Goal: Information Seeking & Learning: Learn about a topic

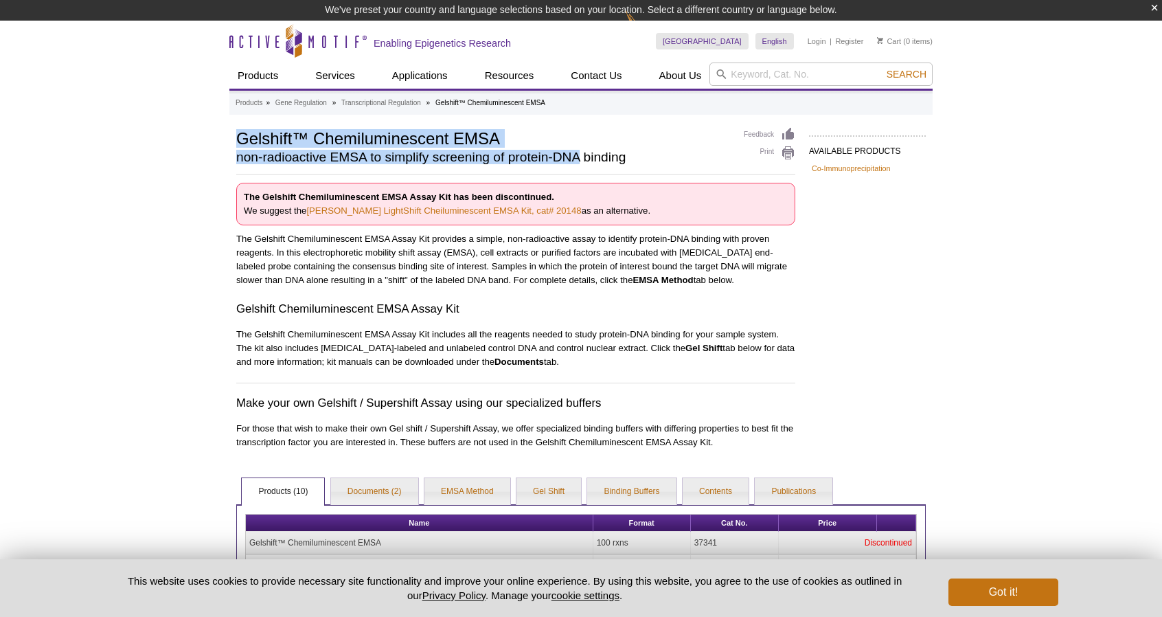
drag, startPoint x: 0, startPoint y: 0, endPoint x: 555, endPoint y: 150, distance: 574.8
click at [558, 152] on h2 "non-radioactive EMSA to simplify screening of protein-DNA binding" at bounding box center [483, 157] width 494 height 12
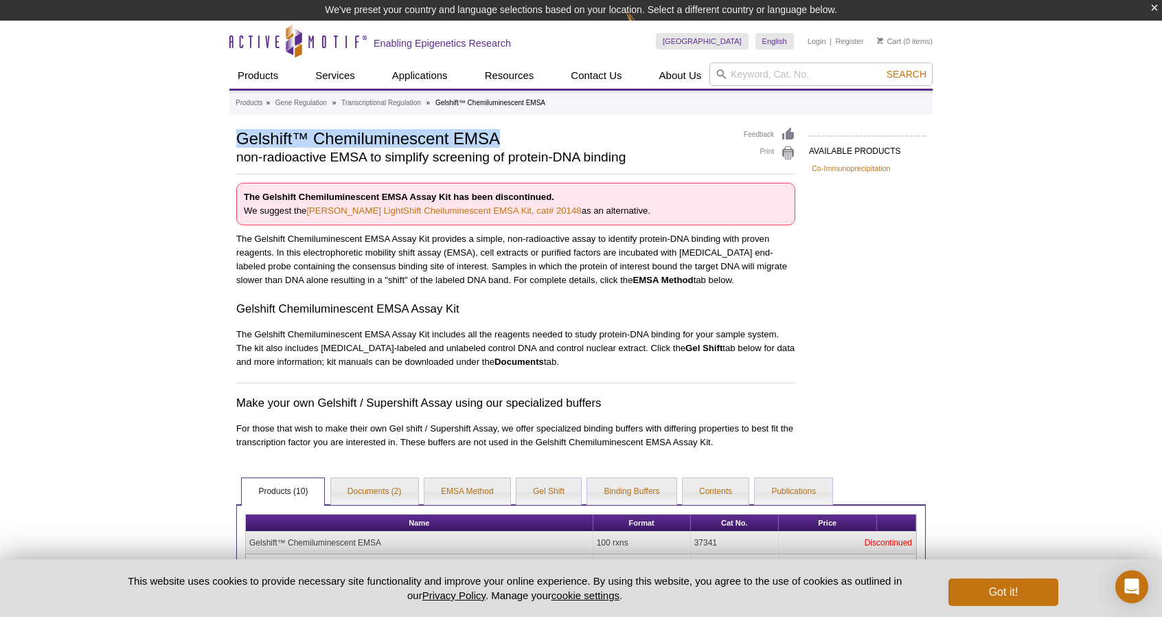
drag, startPoint x: 494, startPoint y: 141, endPoint x: 238, endPoint y: 138, distance: 256.1
click at [238, 138] on h1 "Gelshift™ Chemiluminescent EMSA" at bounding box center [483, 137] width 494 height 21
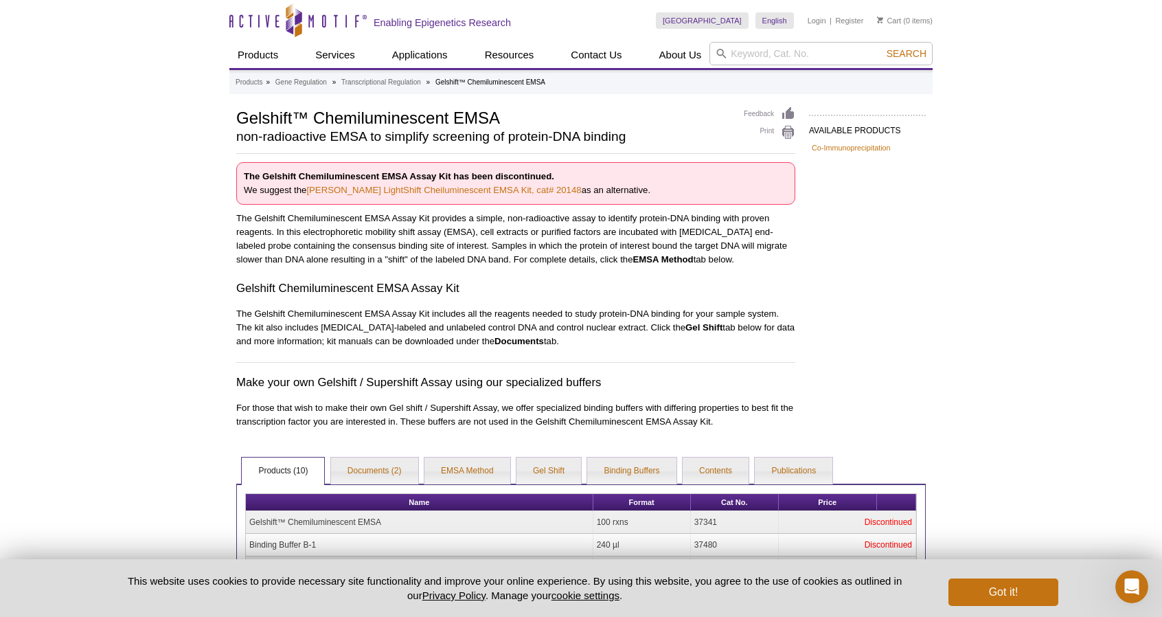
click at [489, 321] on p "The Gelshift Chemiluminescent EMSA Assay Kit includes all the reagents needed t…" at bounding box center [515, 327] width 559 height 41
click at [397, 469] on link "Documents (2)" at bounding box center [374, 470] width 87 height 27
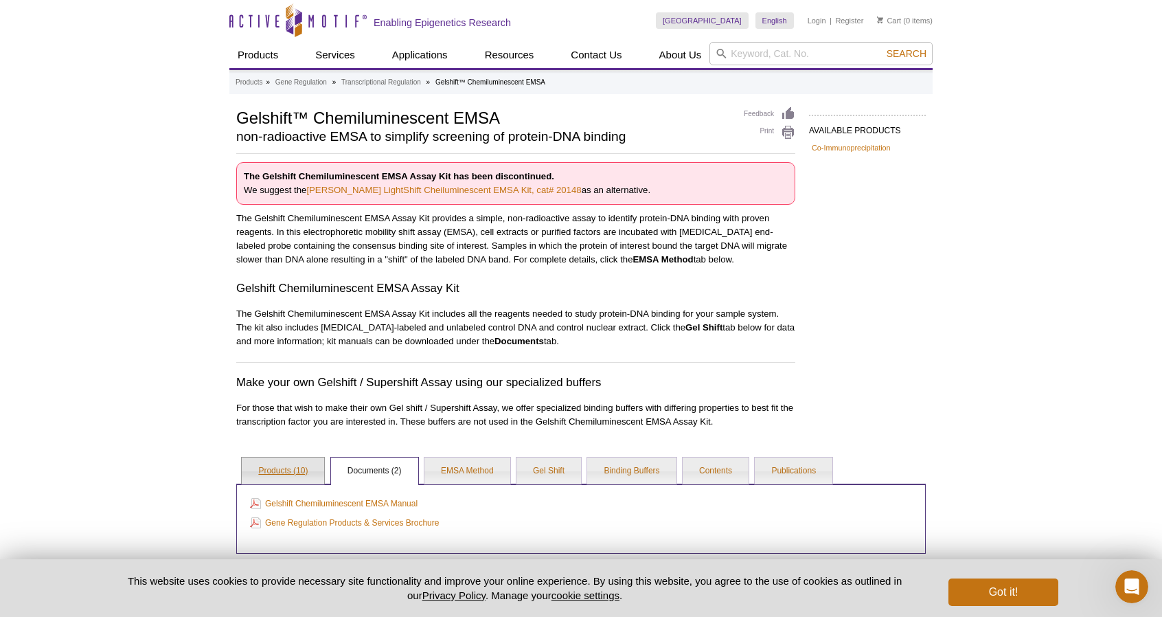
click at [293, 459] on link "Products (10)" at bounding box center [283, 470] width 82 height 27
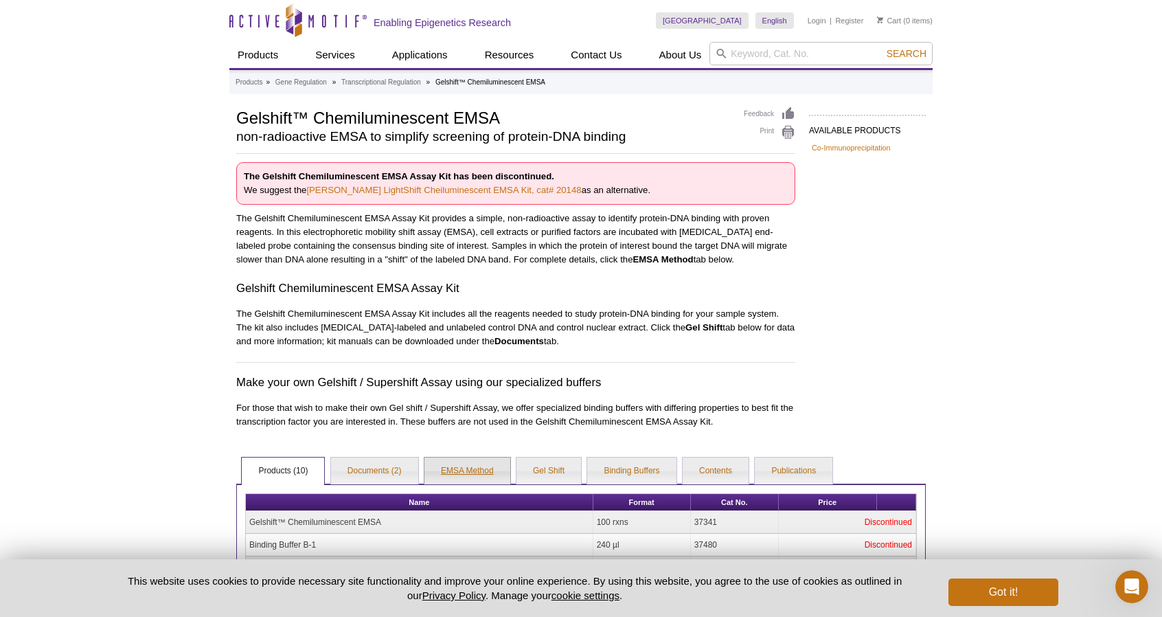
click at [466, 472] on link "EMSA Method" at bounding box center [467, 470] width 86 height 27
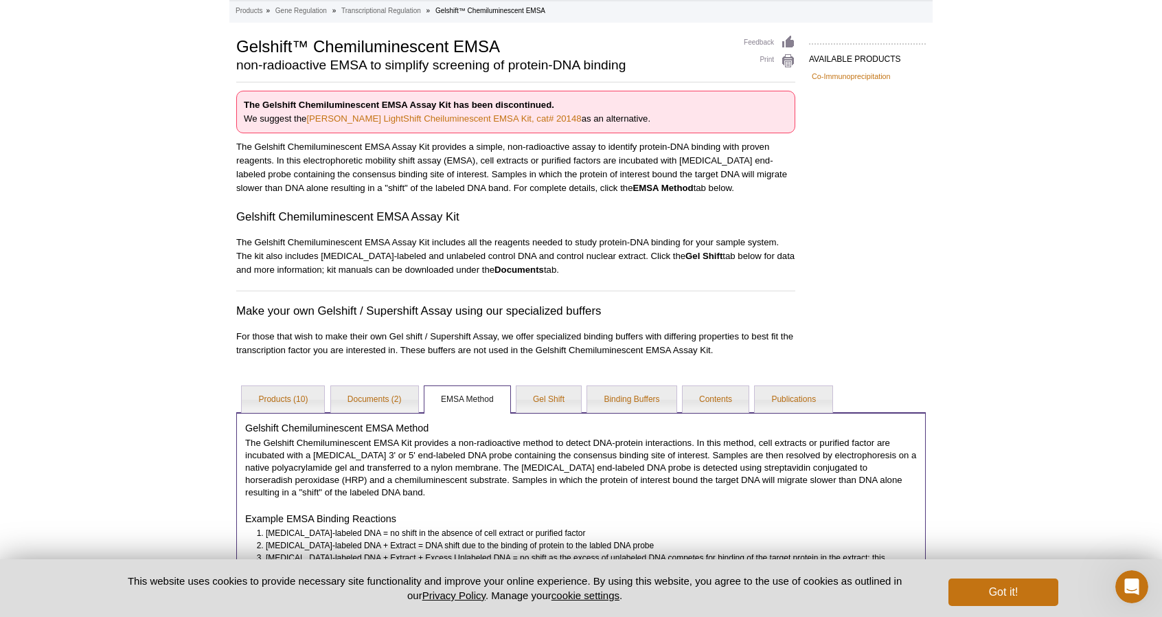
scroll to position [69, 0]
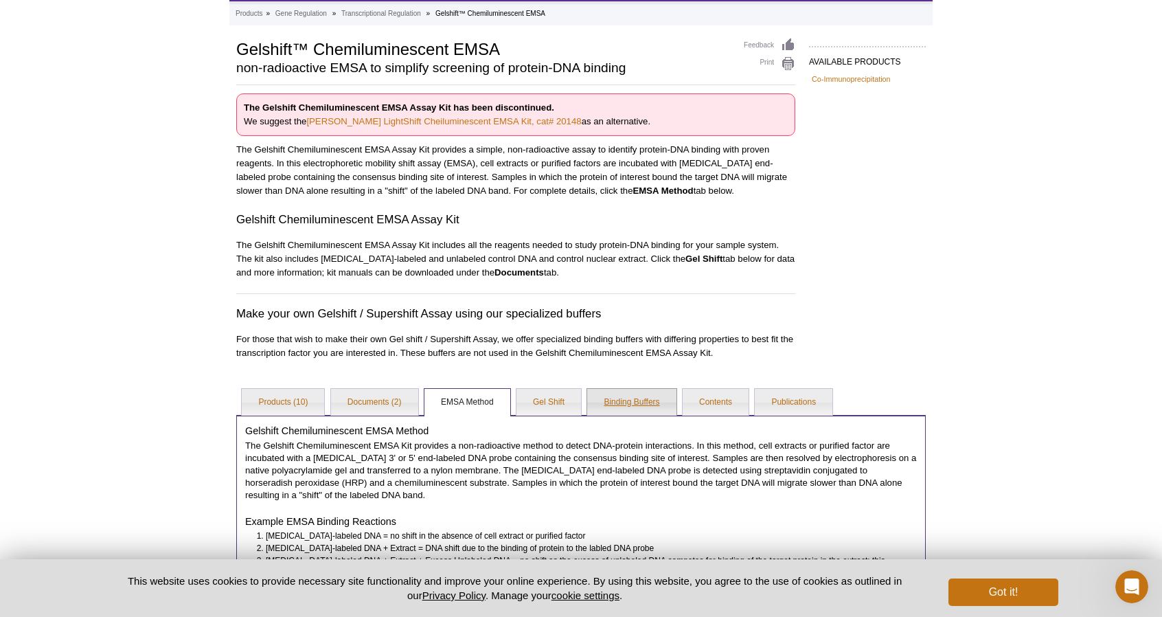
click at [610, 410] on link "Binding Buffers" at bounding box center [631, 402] width 89 height 27
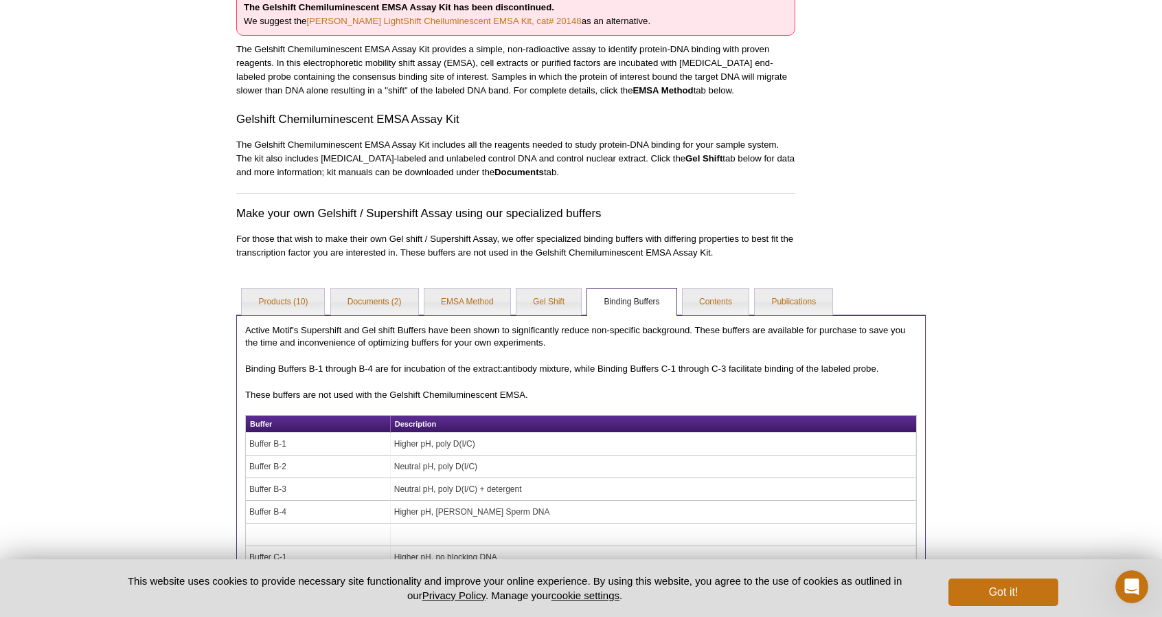
scroll to position [59, 0]
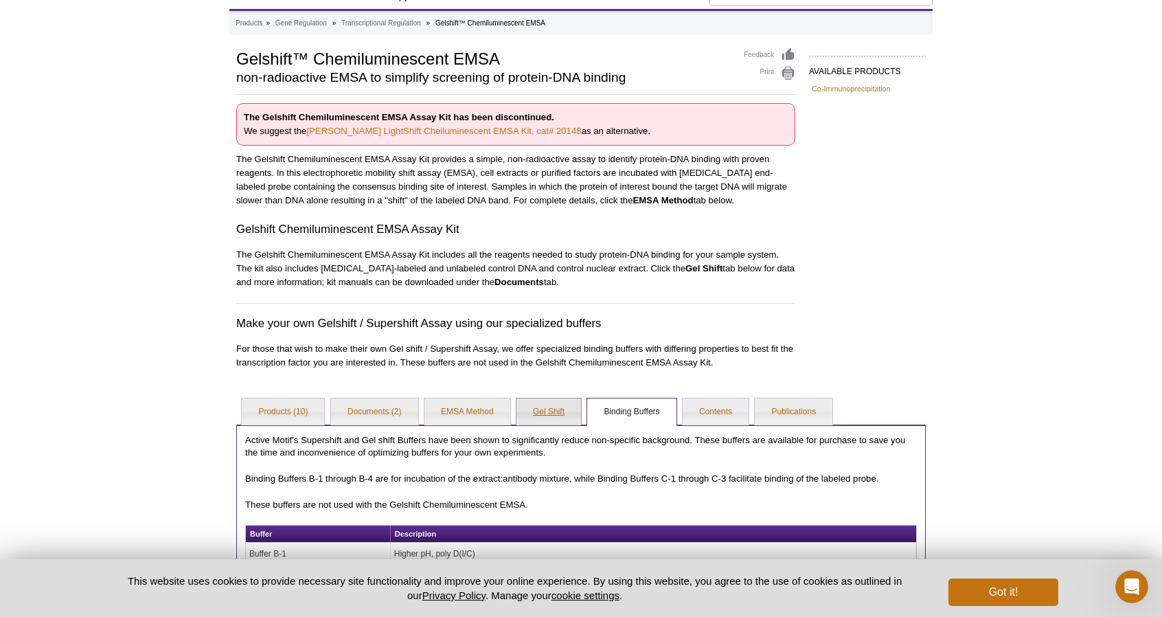
click at [577, 417] on link "Gel Shift" at bounding box center [548, 411] width 65 height 27
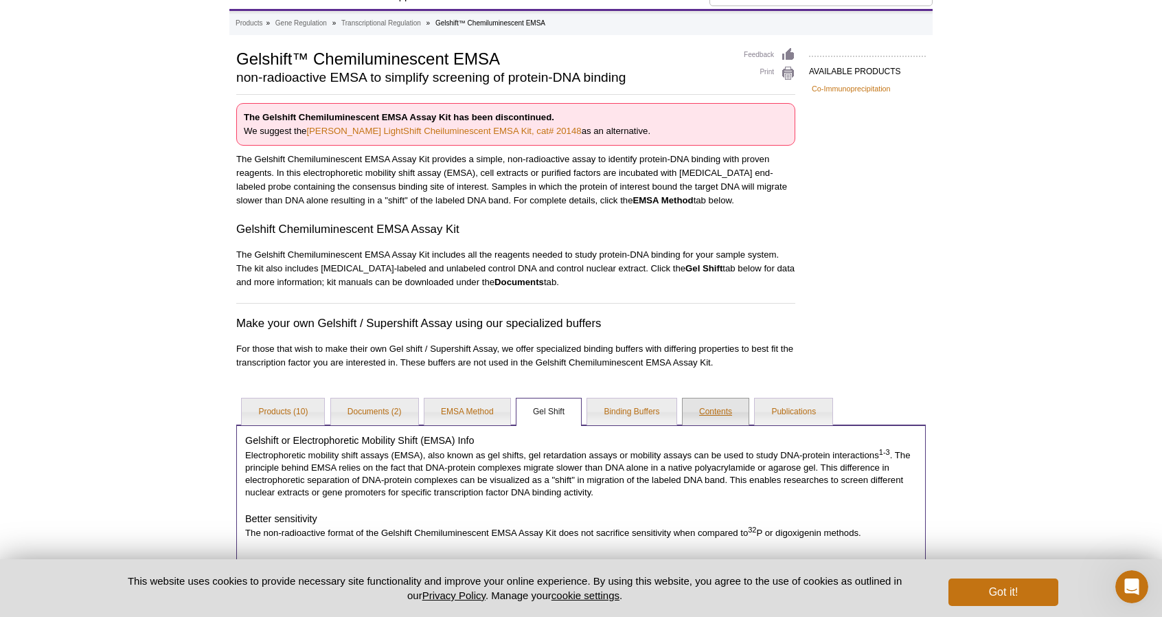
click at [729, 417] on link "Contents" at bounding box center [716, 411] width 66 height 27
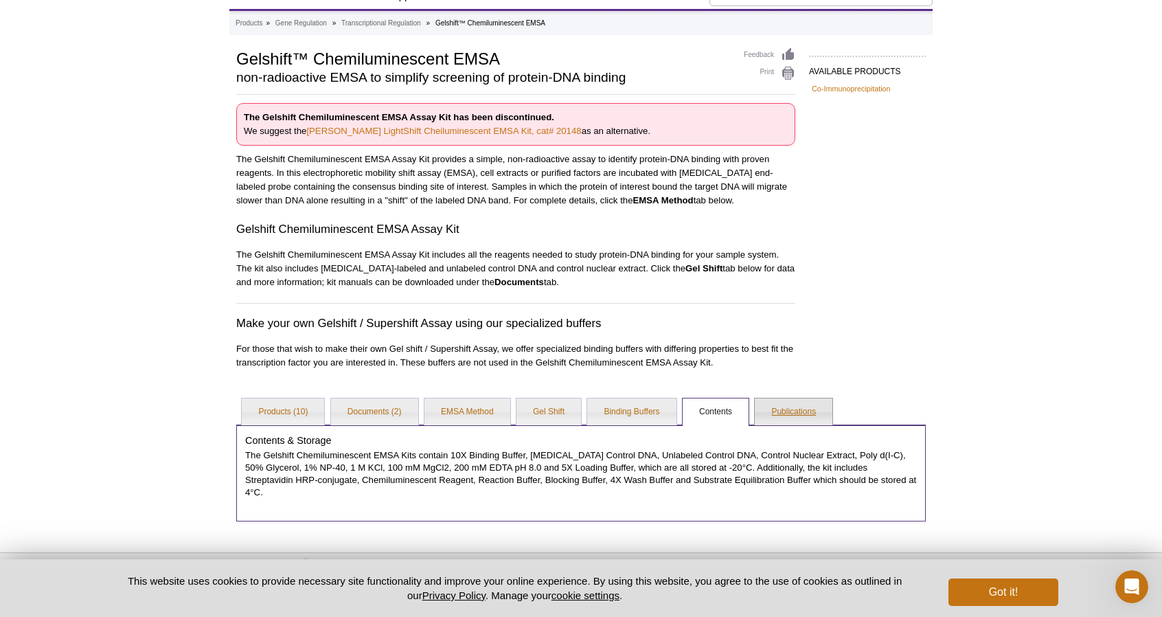
click at [792, 400] on link "Publications" at bounding box center [794, 411] width 78 height 27
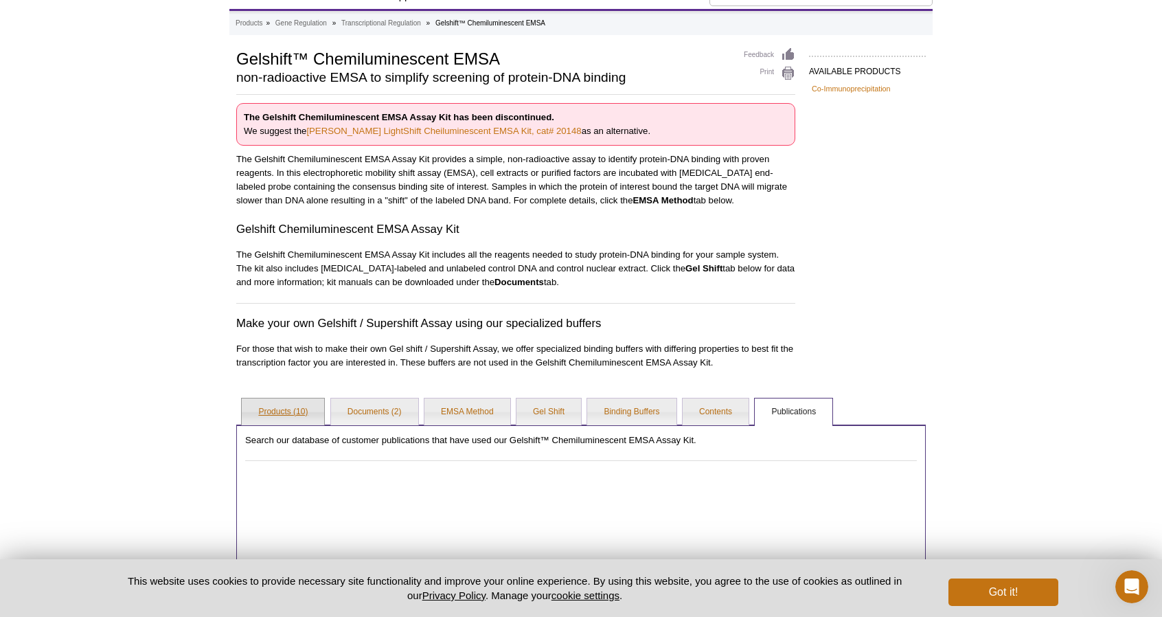
click at [298, 409] on link "Products (10)" at bounding box center [283, 411] width 82 height 27
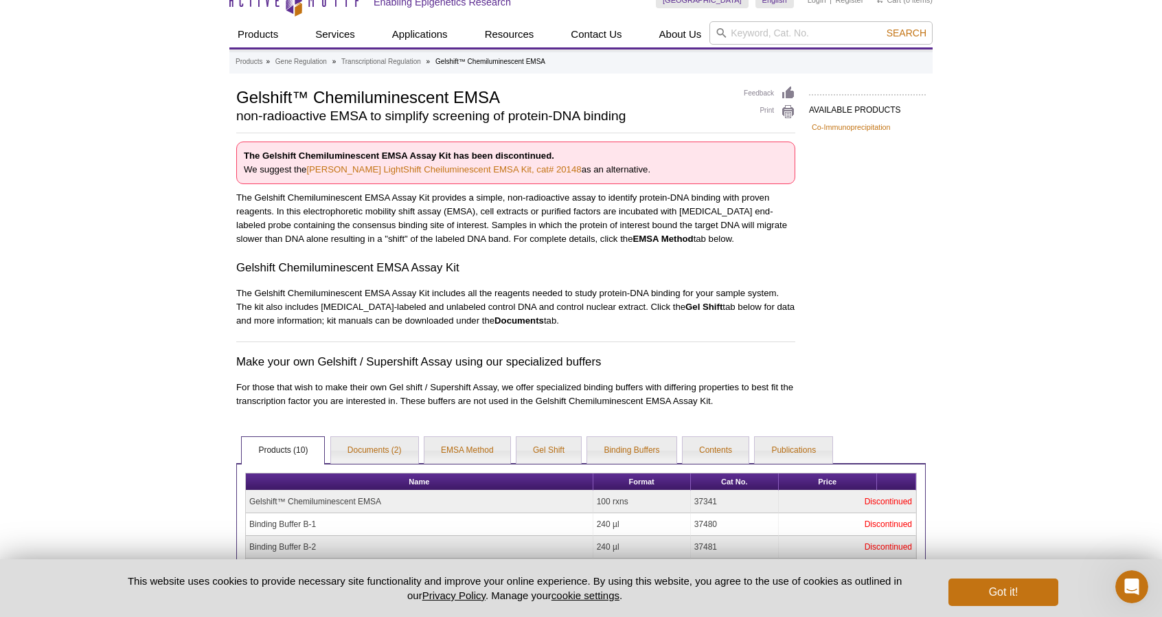
scroll to position [0, 0]
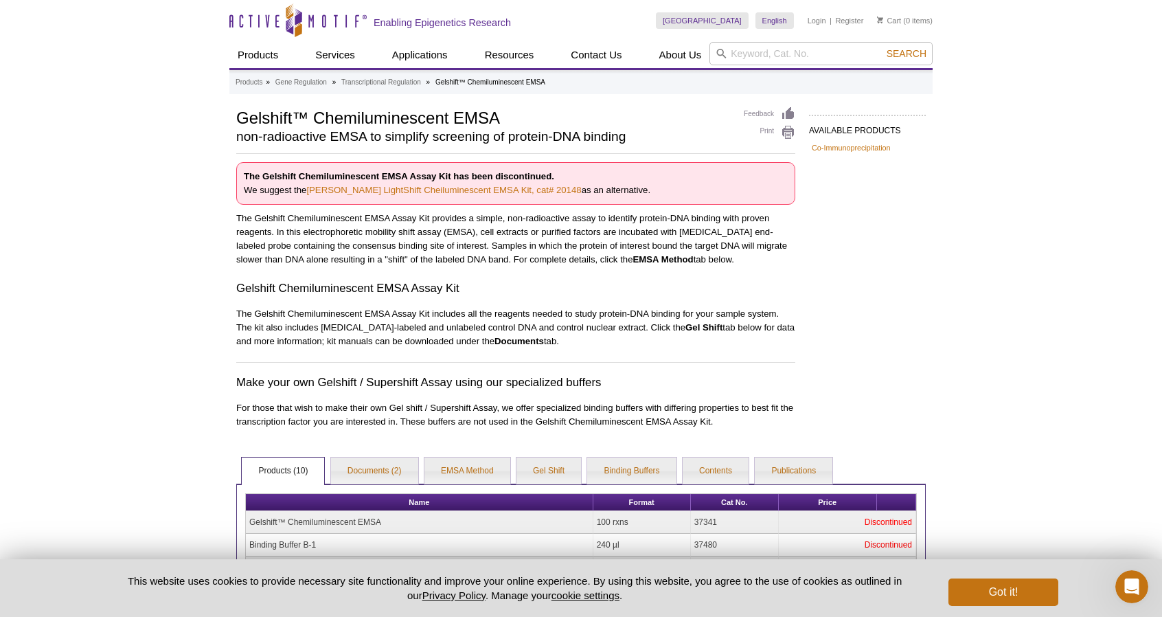
click at [299, 130] on h2 "non-radioactive EMSA to simplify screening of protein-DNA binding" at bounding box center [483, 136] width 494 height 12
click at [450, 189] on link "[PERSON_NAME] LightShift Cheiluminescent EMSA Kit, cat# 20148" at bounding box center [443, 190] width 275 height 10
